Goal: Information Seeking & Learning: Learn about a topic

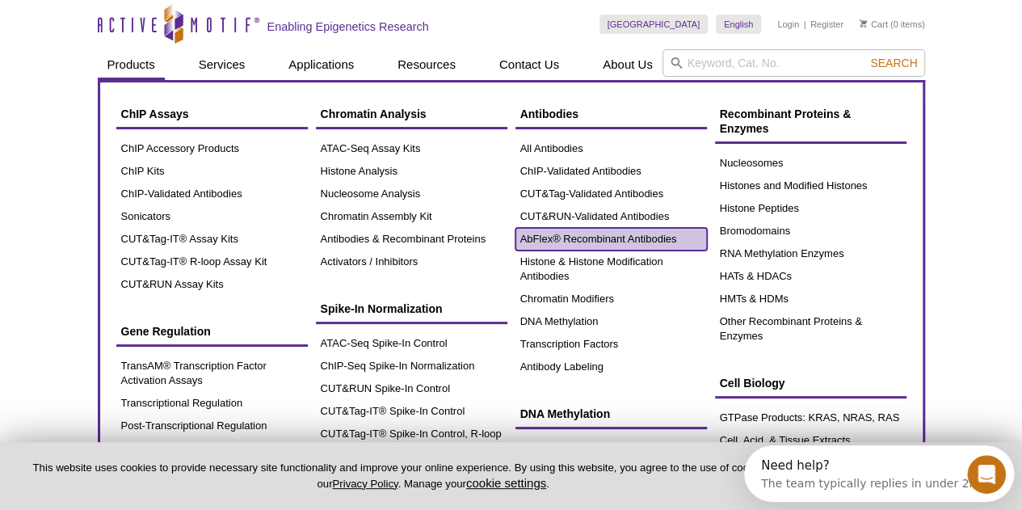
click at [567, 235] on link "AbFlex® Recombinant Antibodies" at bounding box center [610, 239] width 191 height 23
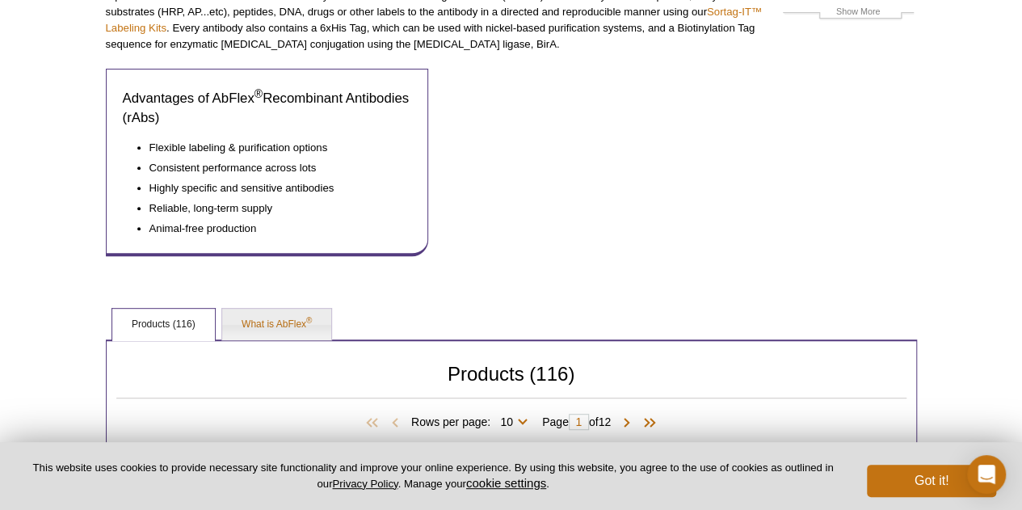
scroll to position [244, 0]
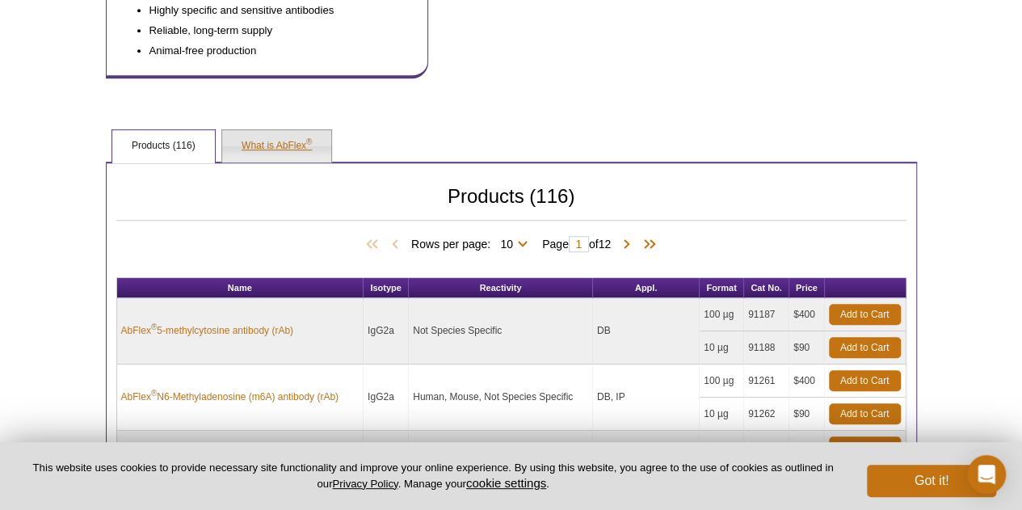
click at [263, 145] on link "What is AbFlex ®" at bounding box center [276, 146] width 109 height 32
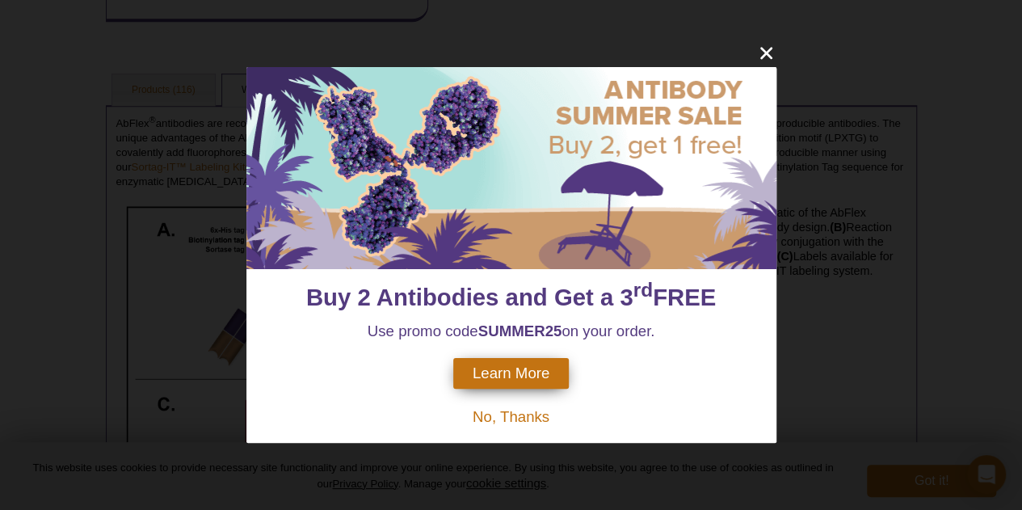
scroll to position [493, 0]
click at [533, 419] on span "No, Thanks" at bounding box center [511, 416] width 77 height 17
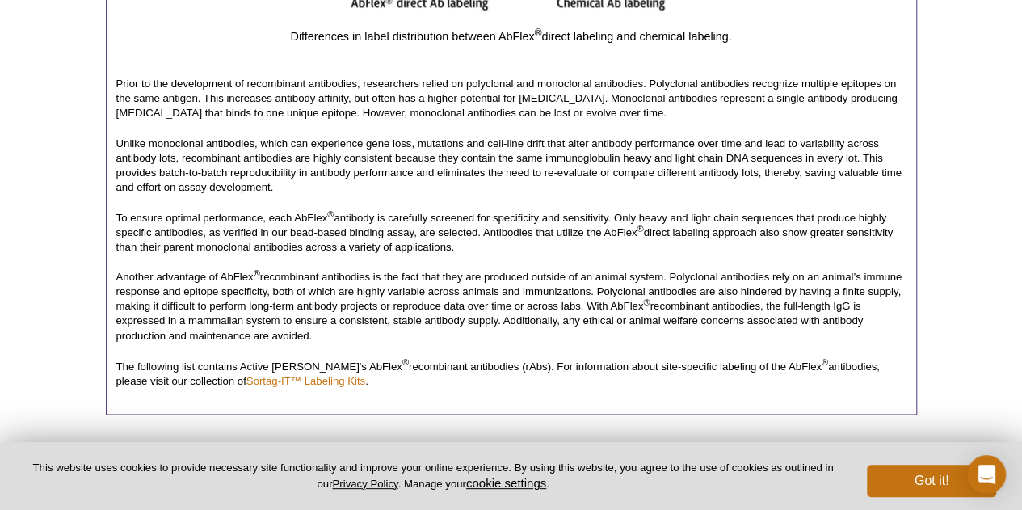
scroll to position [1203, 0]
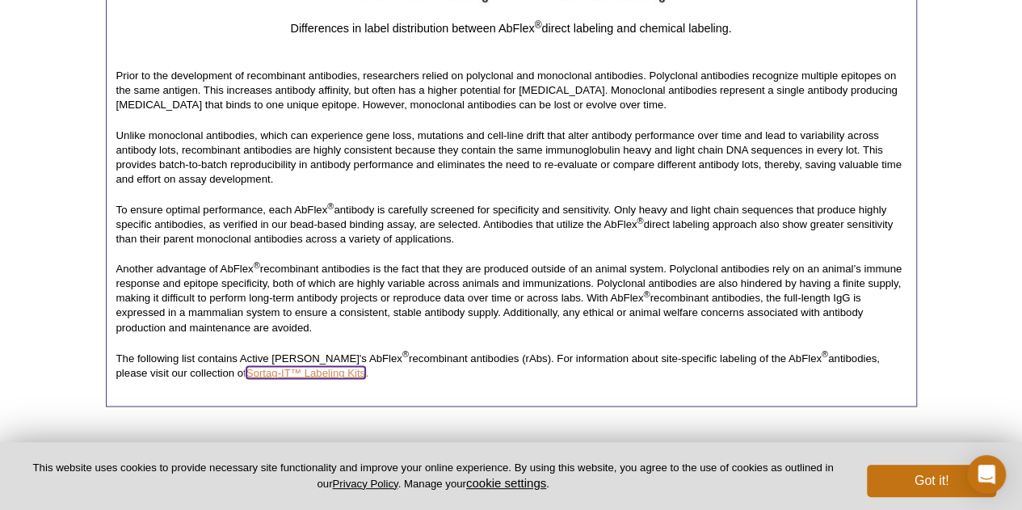
click at [246, 368] on link "Sortag-IT™ Labeling Kits" at bounding box center [305, 372] width 119 height 12
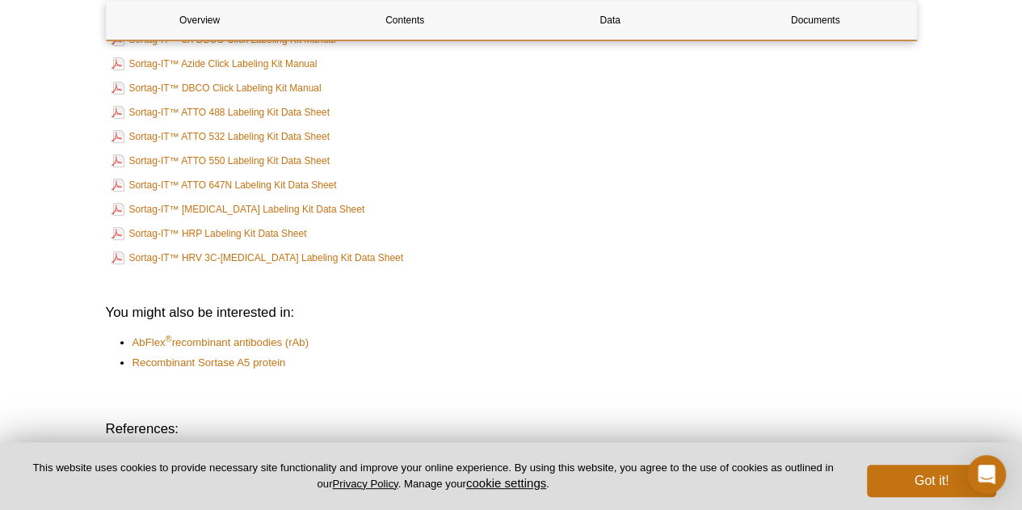
scroll to position [3388, 0]
